Goal: Task Accomplishment & Management: Use online tool/utility

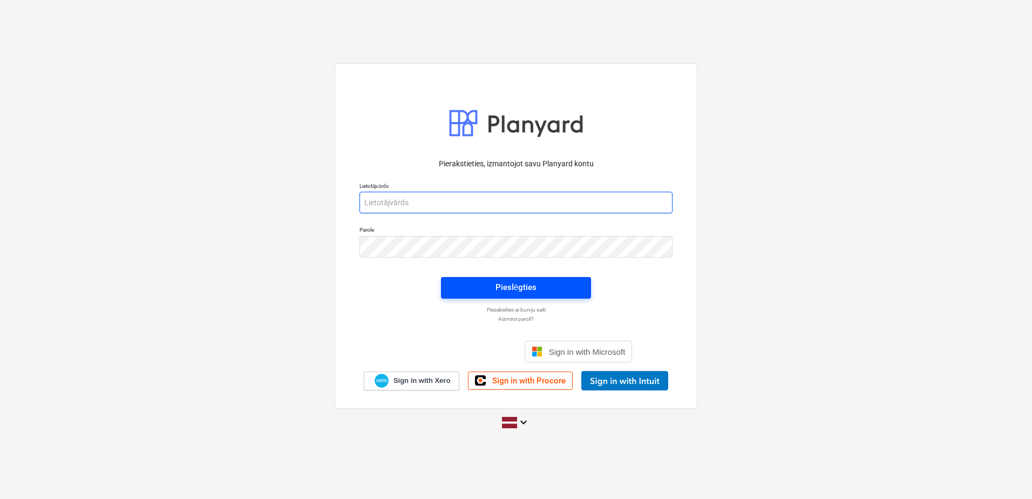
type input "[PERSON_NAME][EMAIL_ADDRESS][DOMAIN_NAME]"
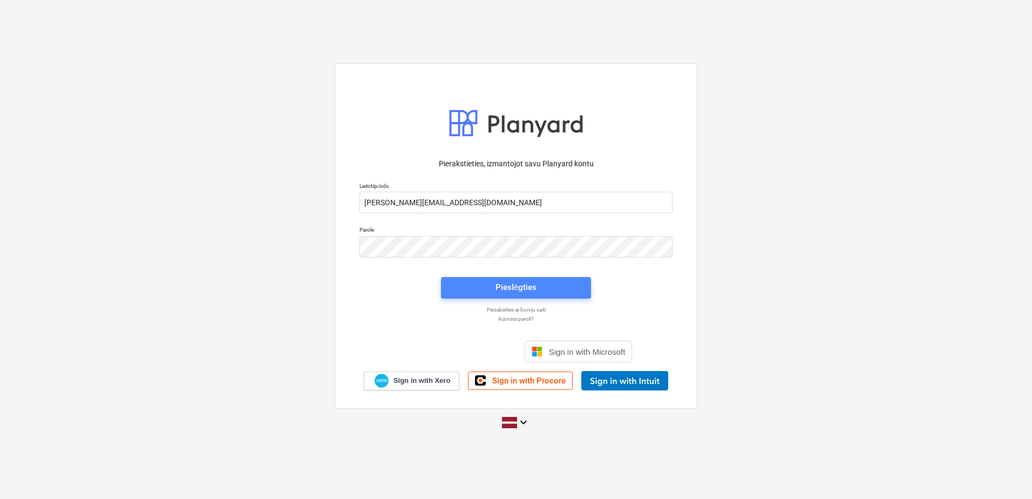
click at [548, 285] on span "Pieslēgties" at bounding box center [516, 287] width 124 height 14
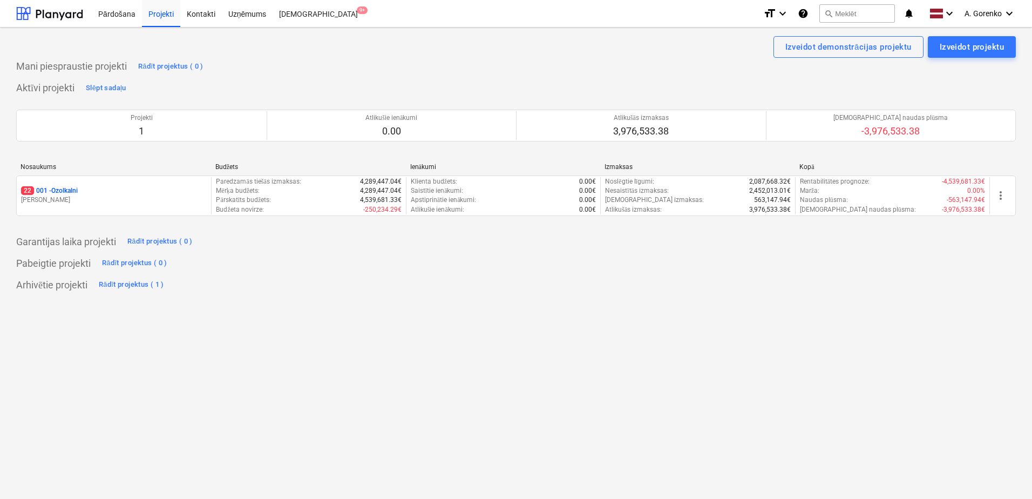
click at [543, 87] on div "Aktīvi projekti Slēpt sadaļu Projekti 1 Atlikušie ienākumi 0.00 Atlikušās izmak…" at bounding box center [516, 154] width 1000 height 150
click at [453, 56] on div "Izveidot demonstrācijas projektu Izveidot projektu" at bounding box center [516, 47] width 1000 height 22
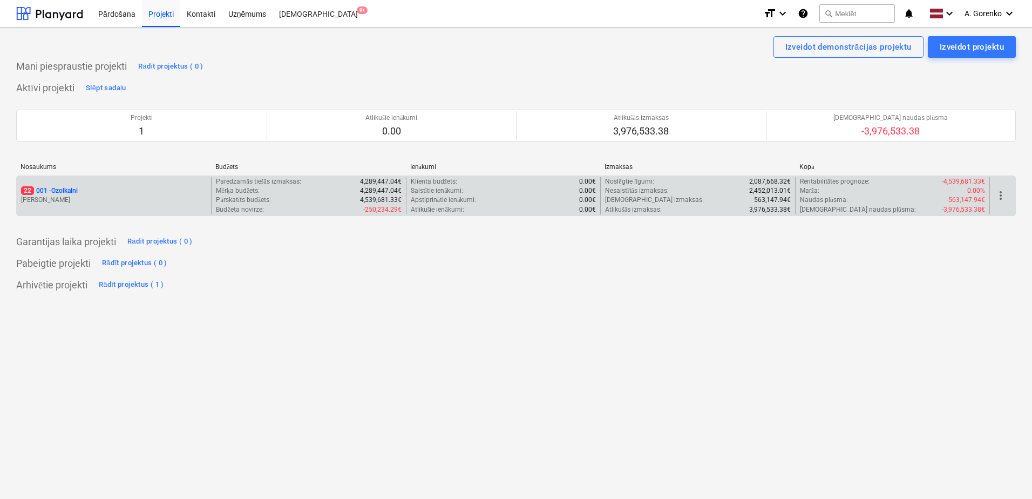
click at [178, 200] on p "[PERSON_NAME]" at bounding box center [114, 199] width 186 height 9
